Goal: Task Accomplishment & Management: Complete application form

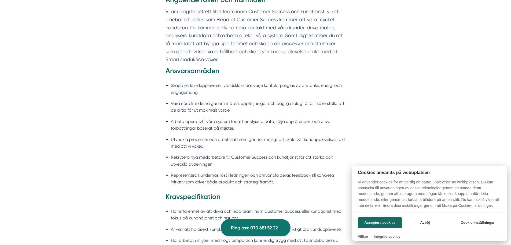
scroll to position [424, 0]
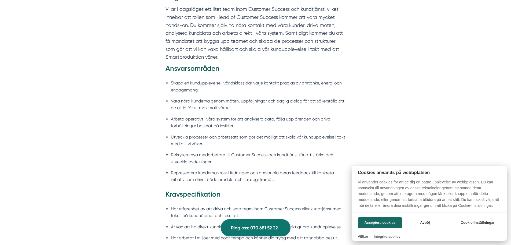
click at [288, 146] on div at bounding box center [255, 122] width 511 height 245
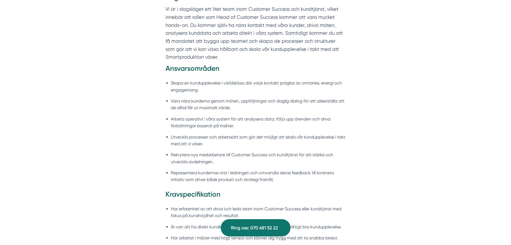
click at [164, 68] on div "Angående rollen och framtiden Vi är i dagsläget ett litet team inom Customer Su…" at bounding box center [256, 124] width 206 height 263
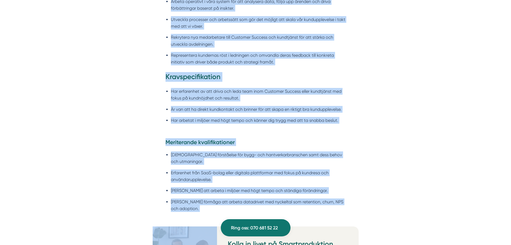
scroll to position [548, 0]
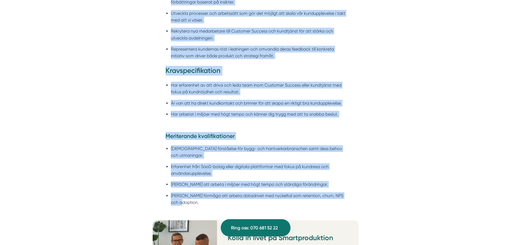
drag, startPoint x: 165, startPoint y: 10, endPoint x: 203, endPoint y: 197, distance: 190.3
copy div "Vi är i dagsläget ett litet team inom Customer Success och kundtjänst, vilket i…"
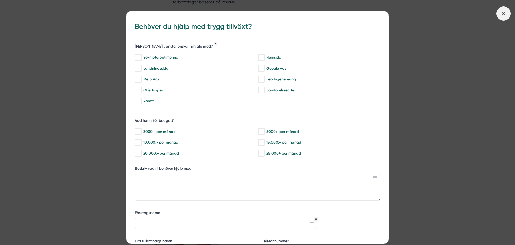
click at [504, 16] on icon at bounding box center [504, 14] width 6 height 6
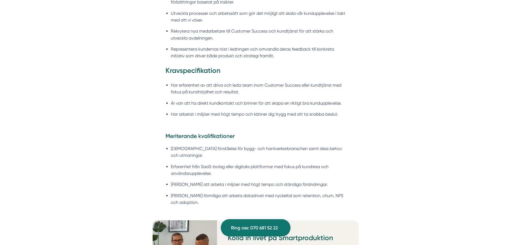
click at [294, 95] on li "Har erfarenhet av att driva och leda team inom Customer Success eller kundtjäns…" at bounding box center [258, 89] width 175 height 14
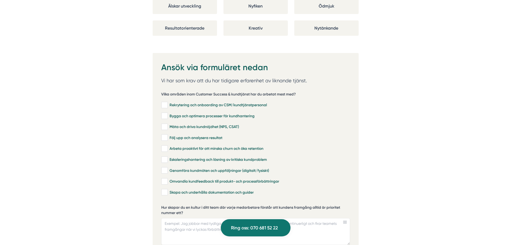
scroll to position [1115, 0]
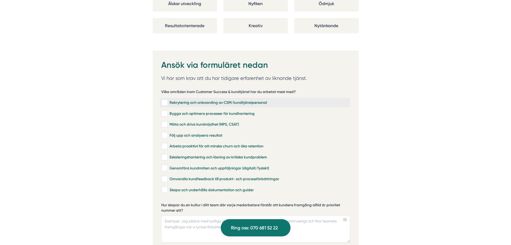
click at [163, 100] on input "Rekrytering och onboarding av CSM/kundtjänstpersonal" at bounding box center [164, 102] width 6 height 5
checkbox input "true"
click at [164, 111] on input "Bygga och optimera processer för kundhantering" at bounding box center [164, 113] width 6 height 5
checkbox input "true"
click at [165, 122] on input "Mäta och driva kundnöjdhet (NPS, CSAT)" at bounding box center [164, 124] width 6 height 5
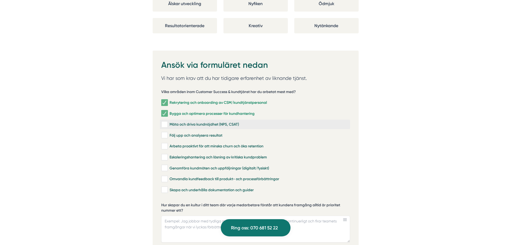
checkbox input "true"
click at [167, 132] on input "Följ upp och analysera resultat" at bounding box center [164, 134] width 6 height 5
checkbox input "true"
click at [164, 143] on input "Arbeta proaktivt för att minska churn och öka retention" at bounding box center [164, 145] width 6 height 5
checkbox input "true"
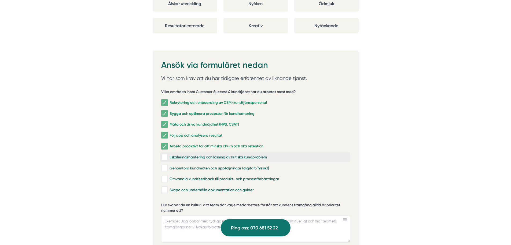
click at [164, 154] on input "Eskaleringshantering och lösning av kritiska kundproblem" at bounding box center [164, 156] width 6 height 5
checkbox input "true"
click at [163, 165] on input "Genomföra kundmöten och uppföljningar (digitalt/fysiskt)" at bounding box center [164, 167] width 6 height 5
checkbox input "true"
click at [164, 176] on input "Omvandla kundfeedback till produkt- och processförbättringar" at bounding box center [164, 178] width 6 height 5
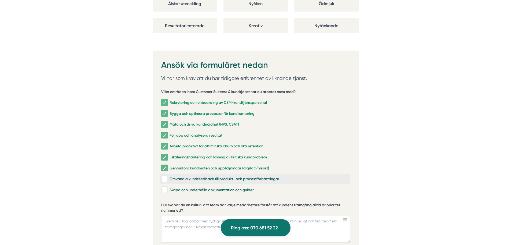
checkbox input "true"
click at [165, 187] on input "Skapa och underhålla dokumentation och guider" at bounding box center [164, 189] width 6 height 5
checkbox input "true"
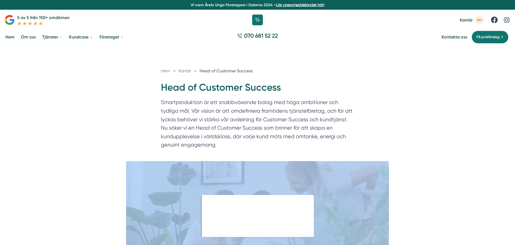
drag, startPoint x: 514, startPoint y: 140, endPoint x: 513, endPoint y: 168, distance: 28.2
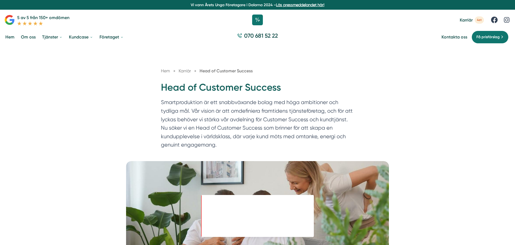
click at [417, 120] on div "Hem » Karriär » Head of Customer Success Head of Customer Success Smartprodukti…" at bounding box center [257, 103] width 515 height 115
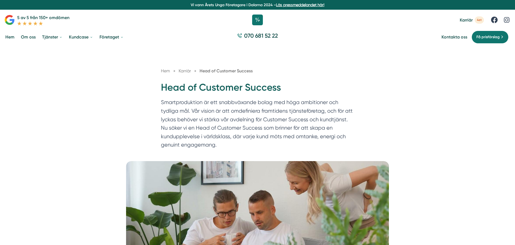
drag, startPoint x: 266, startPoint y: 131, endPoint x: 233, endPoint y: 99, distance: 45.8
click at [233, 99] on p "Smartproduktion är ett snabbväxande bolag med höga ambitioner och tydliga mål. …" at bounding box center [257, 124] width 193 height 53
click at [300, 137] on p "Smartproduktion är ett snabbväxande bolag med höga ambitioner och tydliga mål. …" at bounding box center [257, 124] width 193 height 53
click at [230, 109] on p "Smartproduktion är ett snabbväxande bolag med höga ambitioner och tydliga mål. …" at bounding box center [255, 124] width 193 height 53
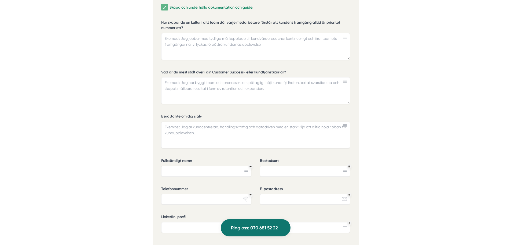
scroll to position [1297, 0]
drag, startPoint x: 184, startPoint y: 22, endPoint x: 165, endPoint y: 13, distance: 21.3
click at [165, 20] on label "Hur skapar du en kultur i ditt team där varje medarbetare förstår att kundens f…" at bounding box center [255, 26] width 189 height 12
click at [165, 33] on textarea "Hur skapar du en kultur i ditt team där varje medarbetare förstår att kundens f…" at bounding box center [255, 46] width 189 height 27
drag, startPoint x: 185, startPoint y: 18, endPoint x: 164, endPoint y: 13, distance: 22.2
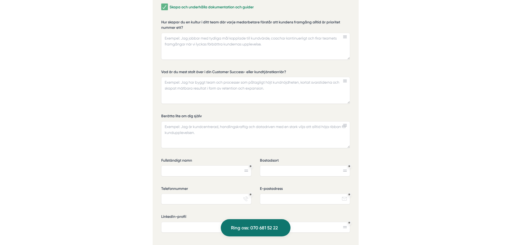
click at [164, 13] on div "Vilka områden inom Customer Success & kundtjänst har du arbetat mest med? Rekry…" at bounding box center [255, 75] width 189 height 347
click at [188, 37] on textarea "Hur skapar du en kultur i ditt team där varje medarbetare förstår att kundens f…" at bounding box center [255, 46] width 189 height 27
type textarea "Genom att se och lyfta alla medarbetare. Att vara närvarande och hjälpa alla at…"
click at [164, 77] on textarea "Vad är du mest stolt över i din Customer Success- eller kundtjänstkarriär?" at bounding box center [255, 90] width 189 height 27
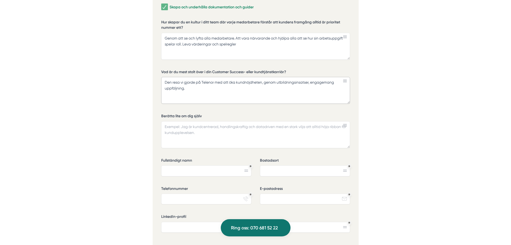
click at [263, 77] on textarea "Den resa vi gjorde på Telenor med att öka kundnöjdheten, genom utbildningsinsat…" at bounding box center [255, 90] width 189 height 27
type textarea "Den resa vi gjorde på Telenor med att öka kundnöjdheten genom mitt projekt maxi…"
click at [177, 121] on textarea "Berätta lite om dig själv" at bounding box center [255, 134] width 189 height 27
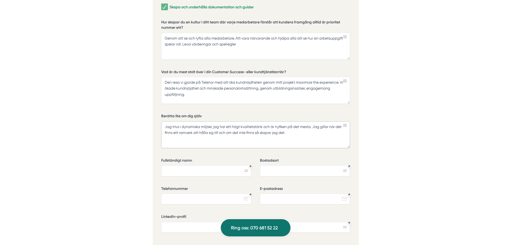
type textarea "Jag trivs i dynamiska miljöer, jag har ett högt kvalitetstänk och är nyfiken på…"
click at [211, 165] on input "Fullständigt namn" at bounding box center [206, 170] width 90 height 11
type input "[PERSON_NAME]"
type input "Täby"
type input "0729889028"
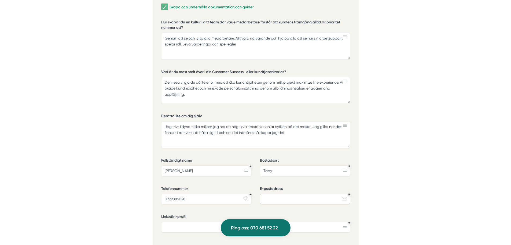
type input "[EMAIL_ADDRESS][DOMAIN_NAME]"
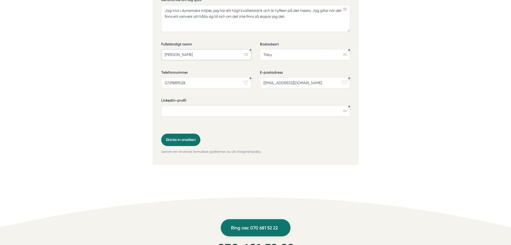
scroll to position [1425, 0]
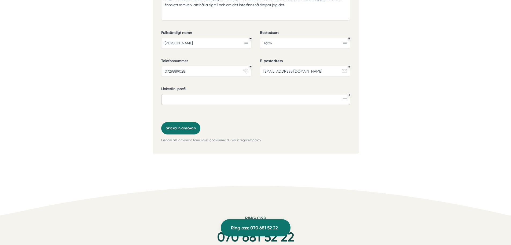
click at [189, 95] on input "LinkedIn-profil" at bounding box center [255, 99] width 189 height 11
paste input "[URL][DOMAIN_NAME]"
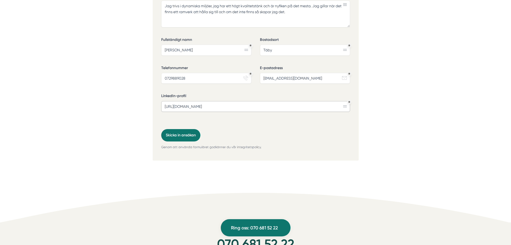
scroll to position [1420, 0]
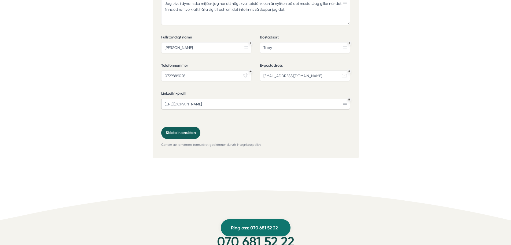
type input "[URL][DOMAIN_NAME]"
click at [183, 126] on button "Skicka in ansökan" at bounding box center [180, 132] width 39 height 12
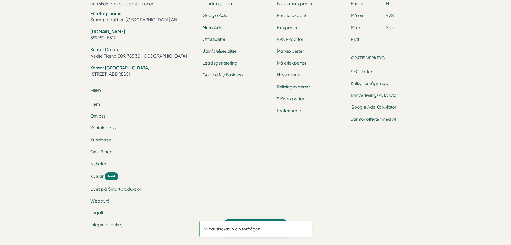
scroll to position [0, 0]
